Goal: Complete application form

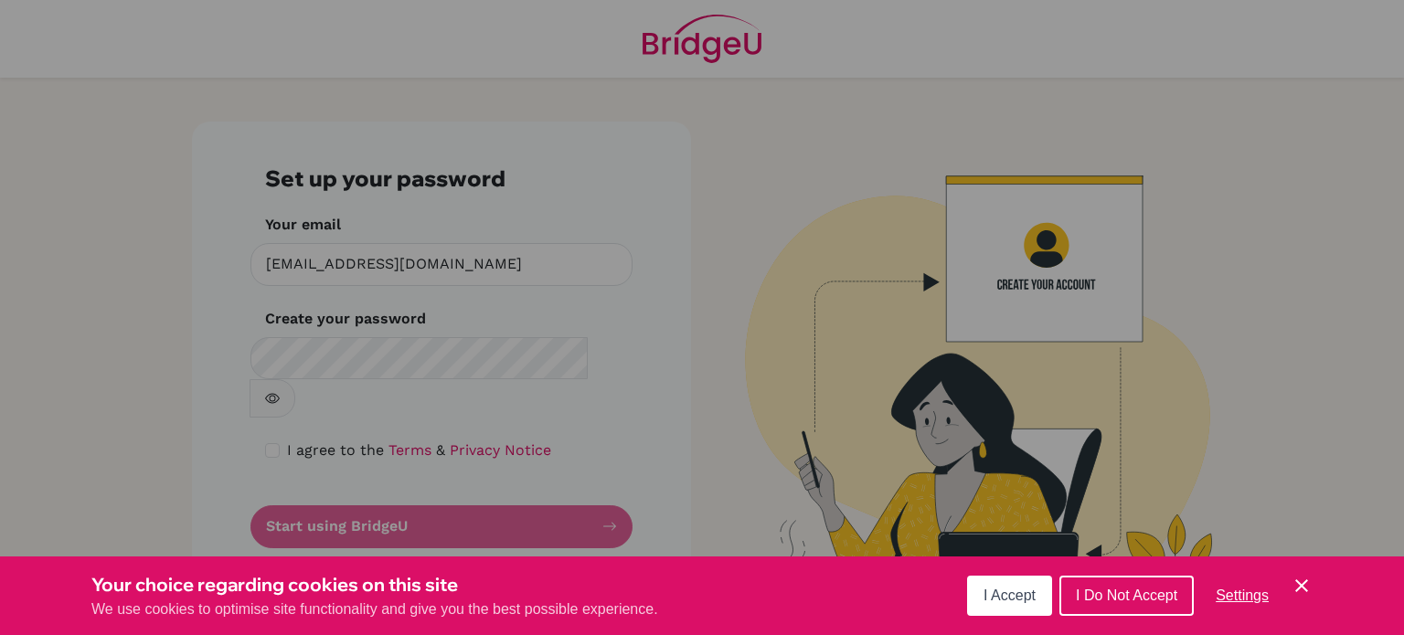
click at [991, 591] on span "I Accept" at bounding box center [1009, 596] width 52 height 16
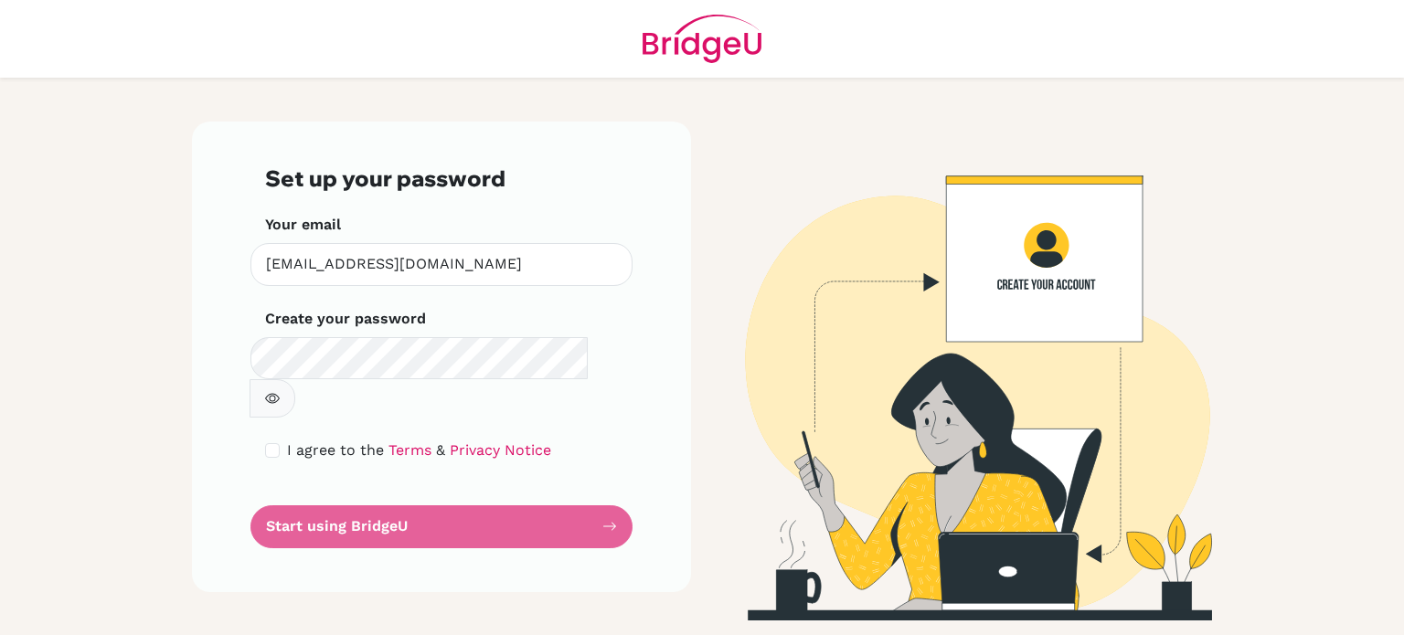
click at [280, 391] on icon "button" at bounding box center [272, 398] width 15 height 15
click at [274, 443] on input "checkbox" at bounding box center [272, 450] width 15 height 15
checkbox input "true"
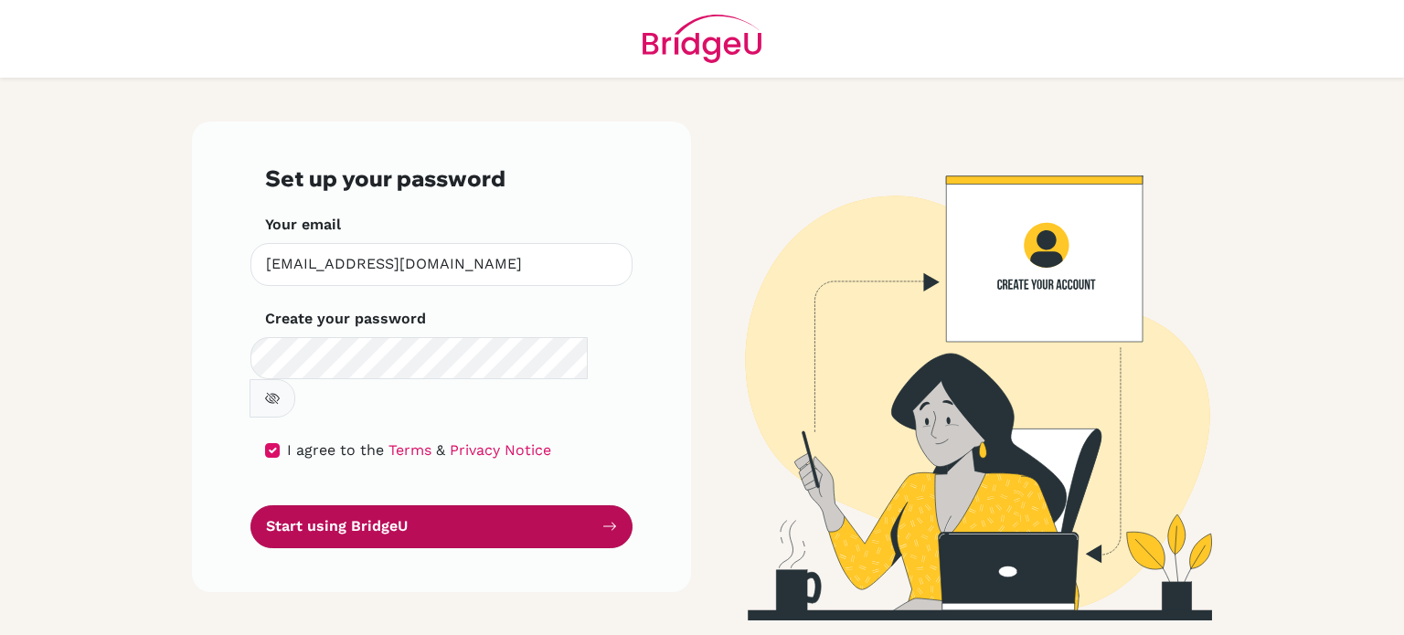
click at [384, 505] on button "Start using BridgeU" at bounding box center [441, 526] width 382 height 43
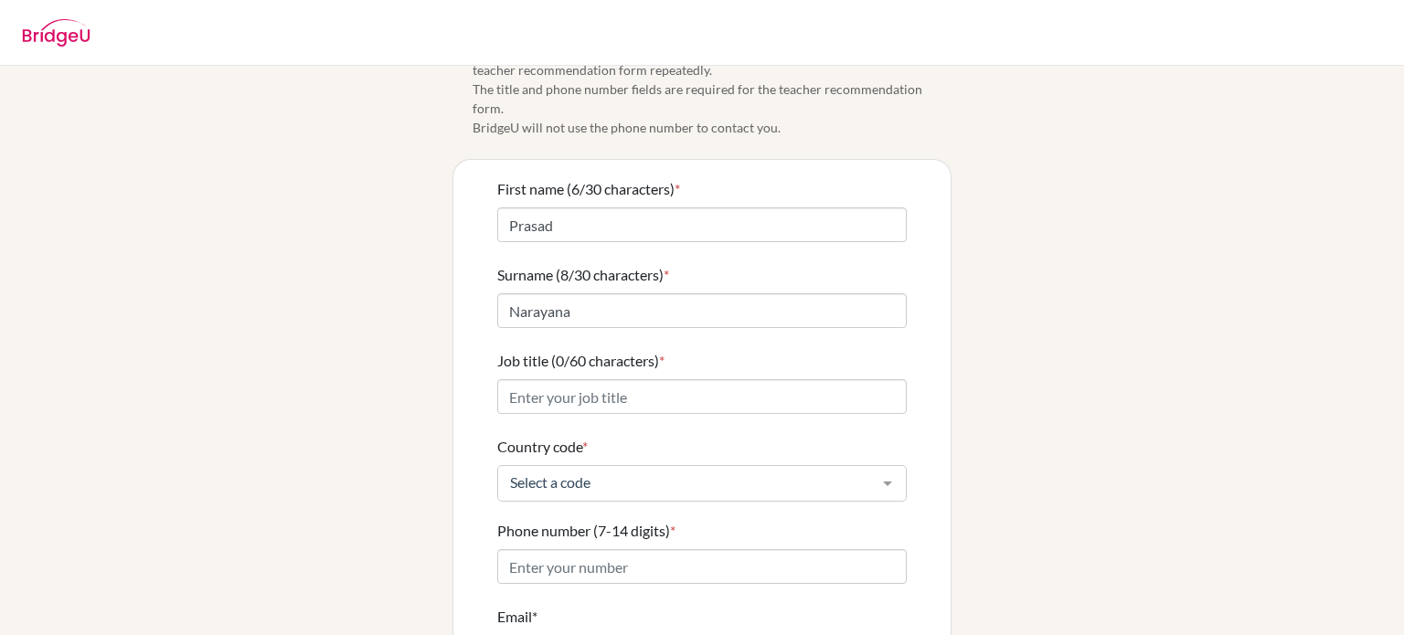
scroll to position [45, 0]
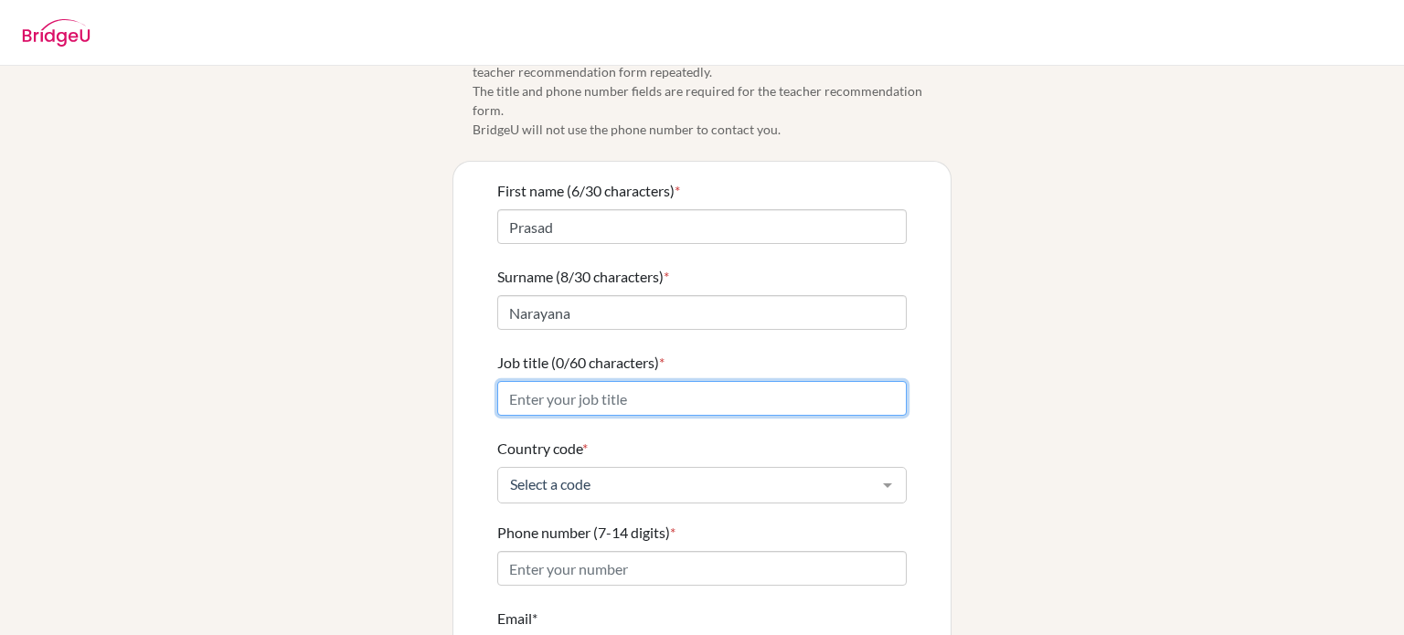
click at [614, 386] on input "Job title (0/60 characters) *" at bounding box center [701, 398] width 409 height 35
click at [503, 381] on input "English Language and Literature Teacher" at bounding box center [701, 398] width 409 height 35
type input "IBDP English Language and Literature Teacher"
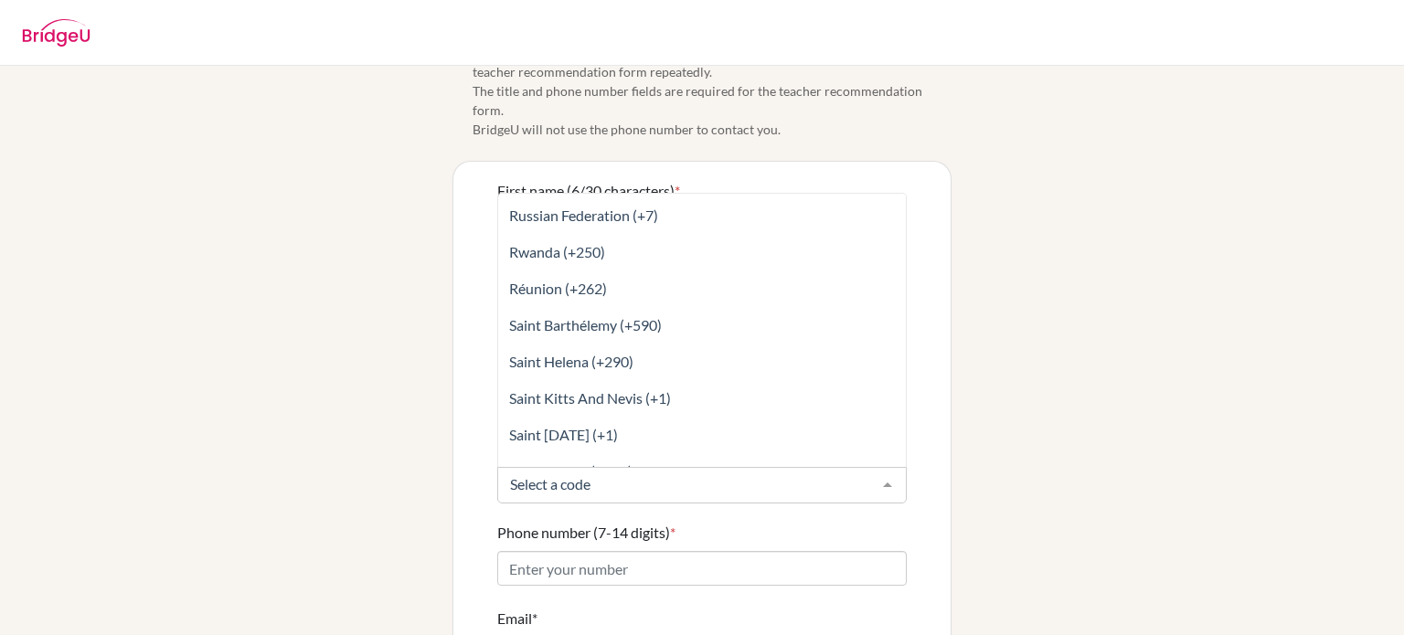
scroll to position [6134, 0]
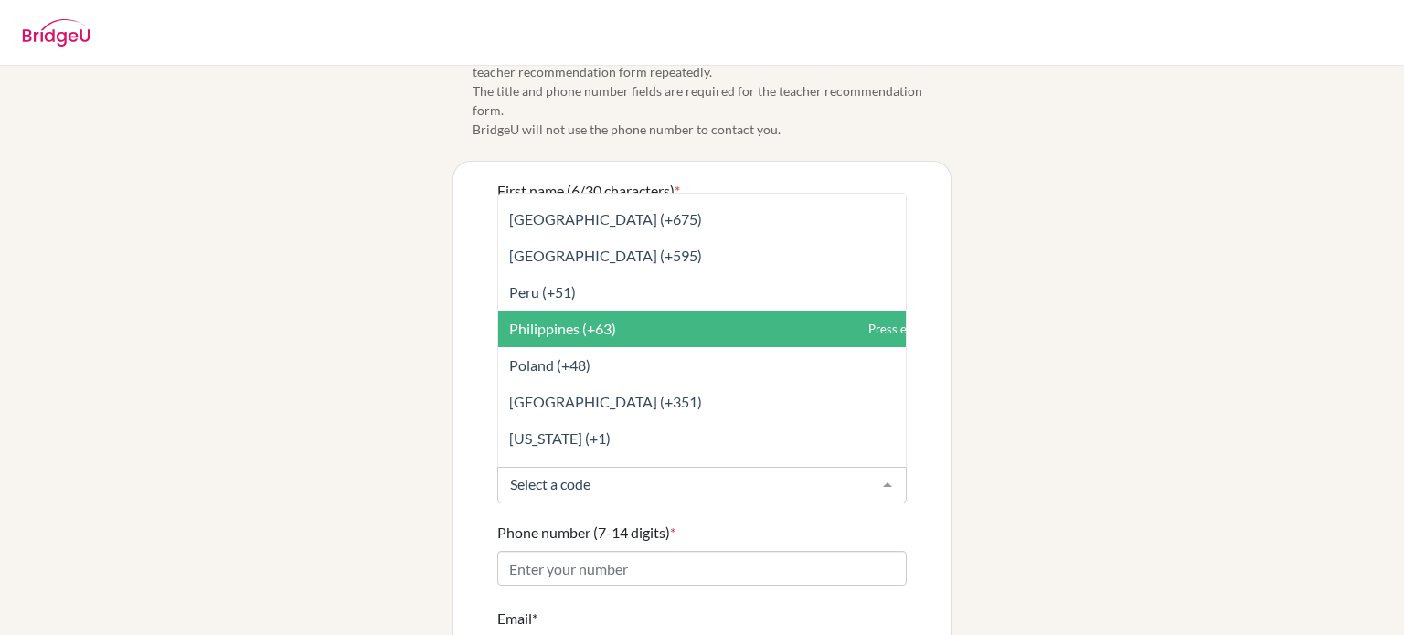
click at [587, 320] on span "Philippines (+63)" at bounding box center [562, 328] width 107 height 17
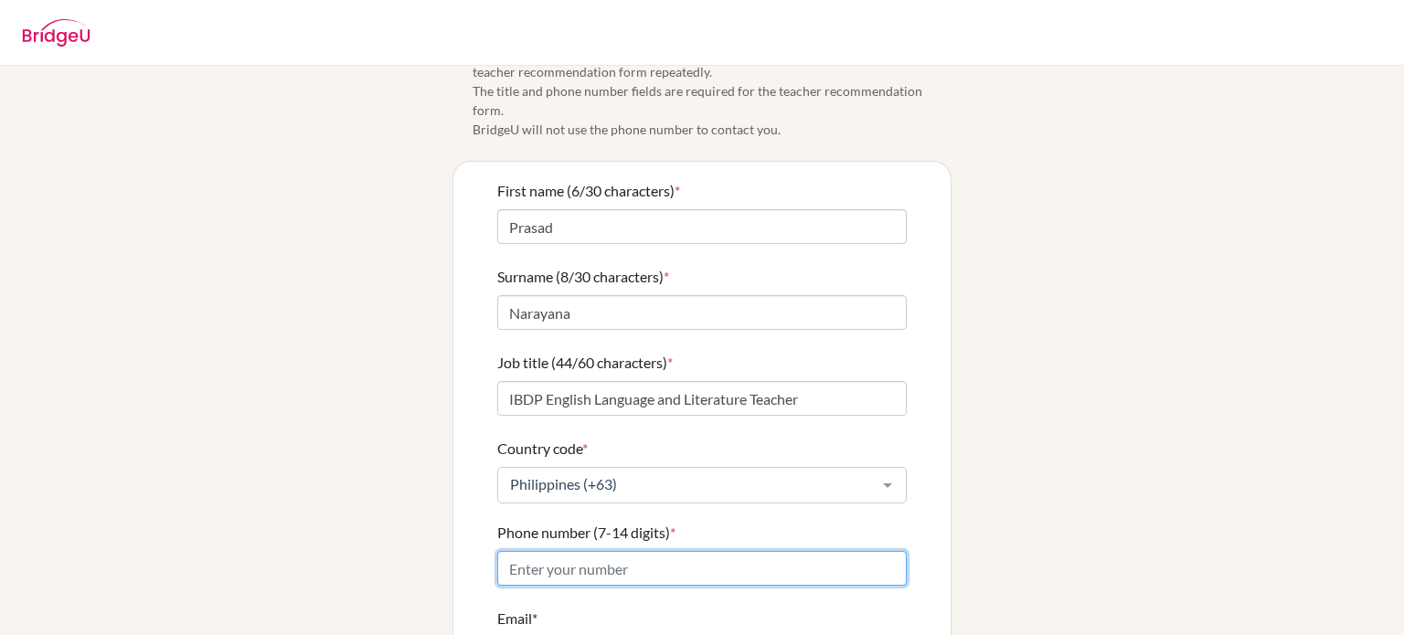
click at [632, 551] on input "Phone number (7-14 digits) *" at bounding box center [701, 568] width 409 height 35
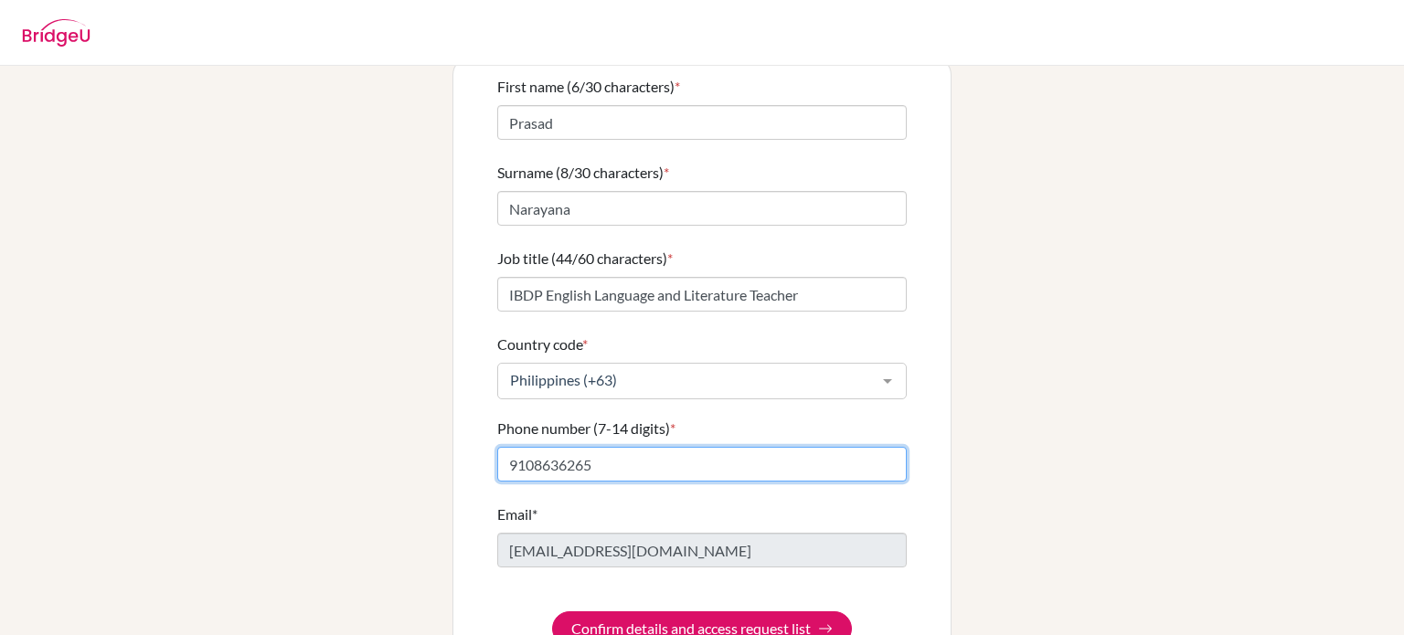
scroll to position [181, 0]
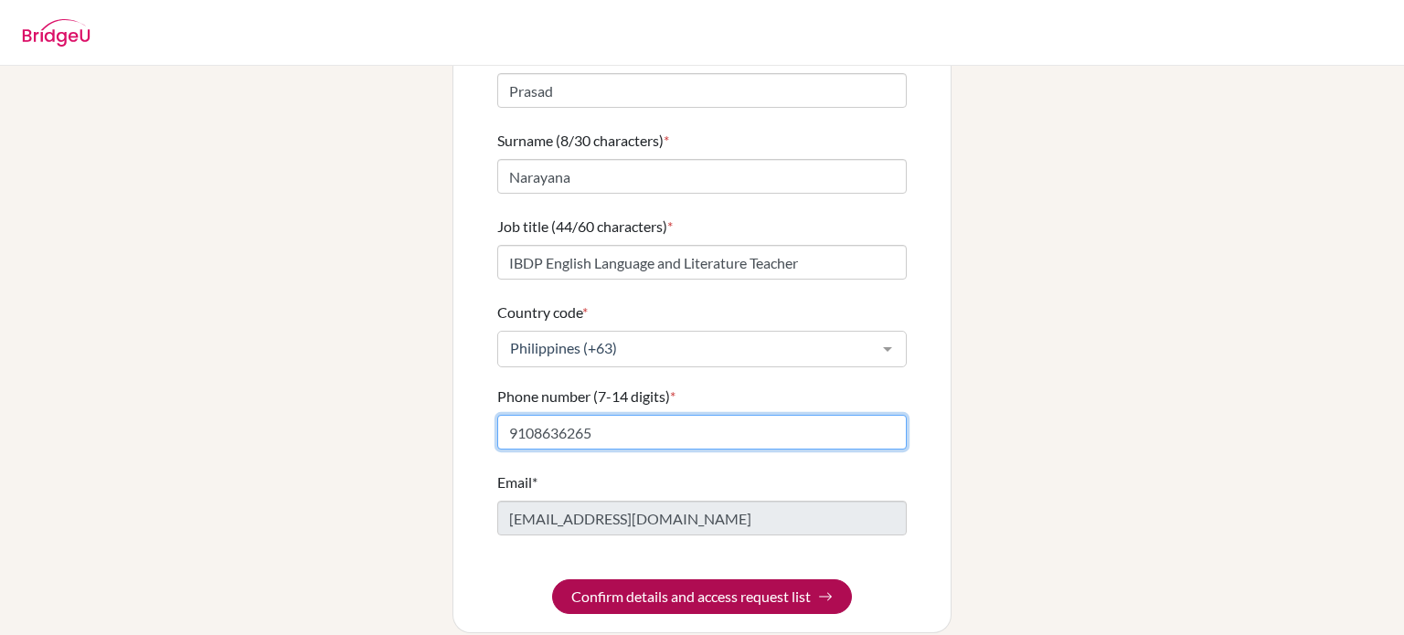
type input "9108636265"
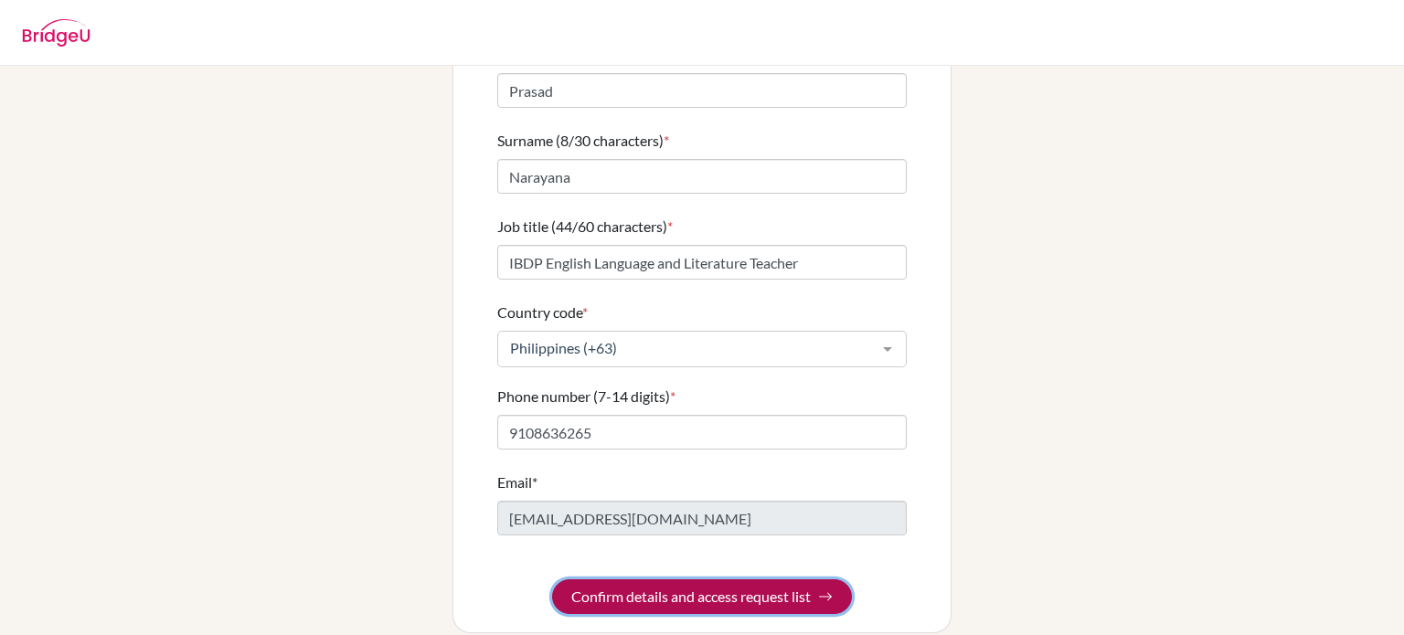
click at [754, 579] on button "Confirm details and access request list" at bounding box center [702, 596] width 300 height 35
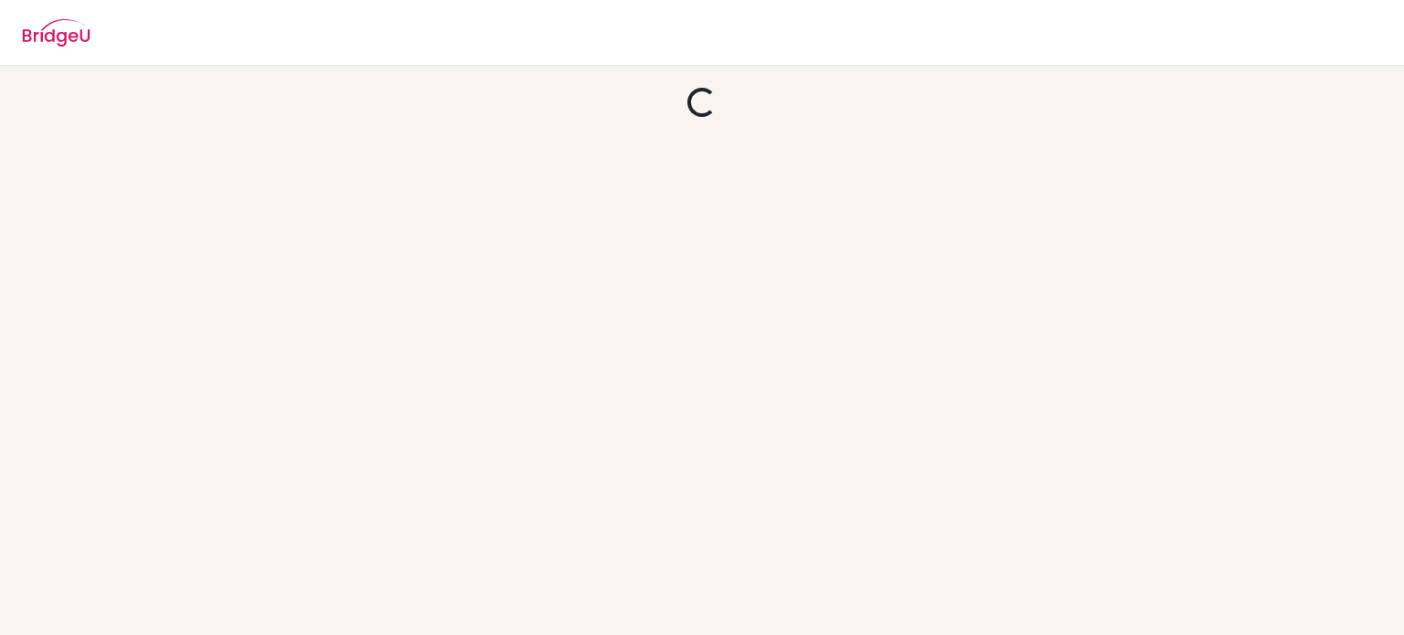
scroll to position [0, 0]
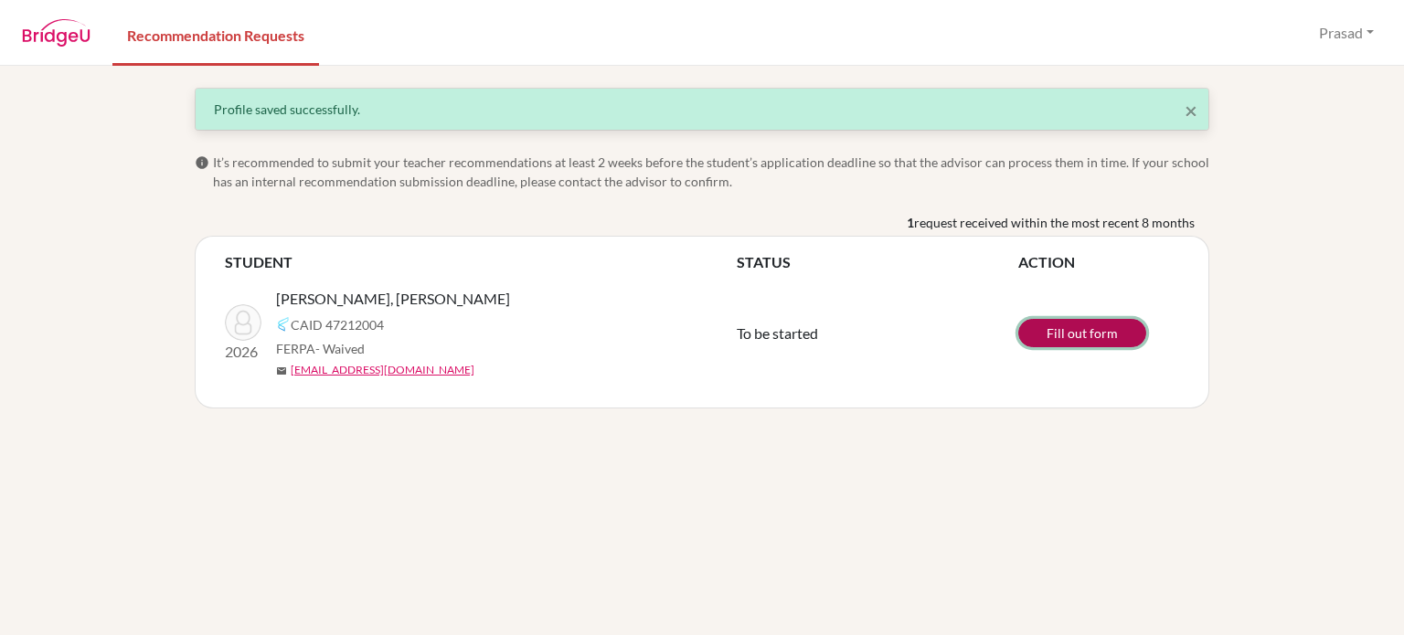
click at [1064, 340] on link "Fill out form" at bounding box center [1082, 333] width 128 height 28
